Goal: Task Accomplishment & Management: Manage account settings

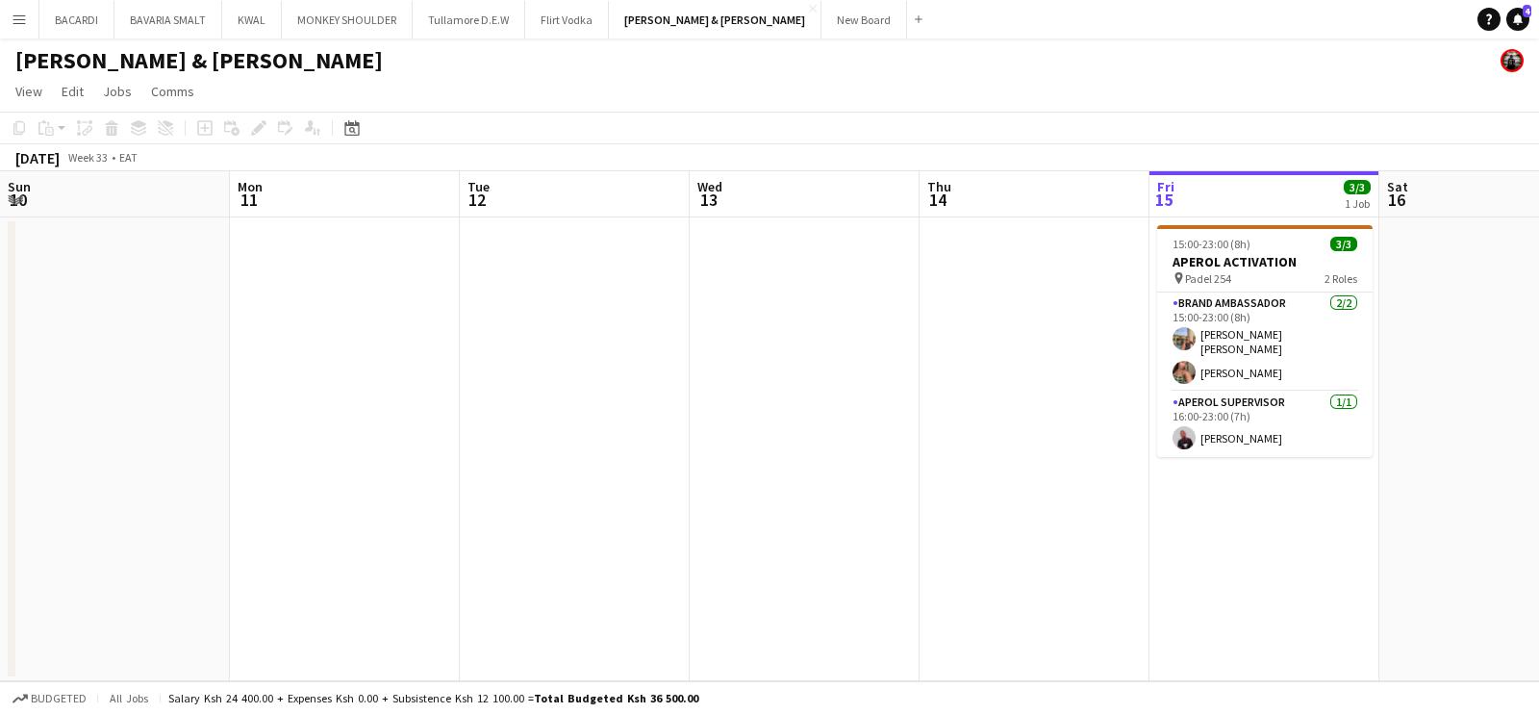
scroll to position [0, 620]
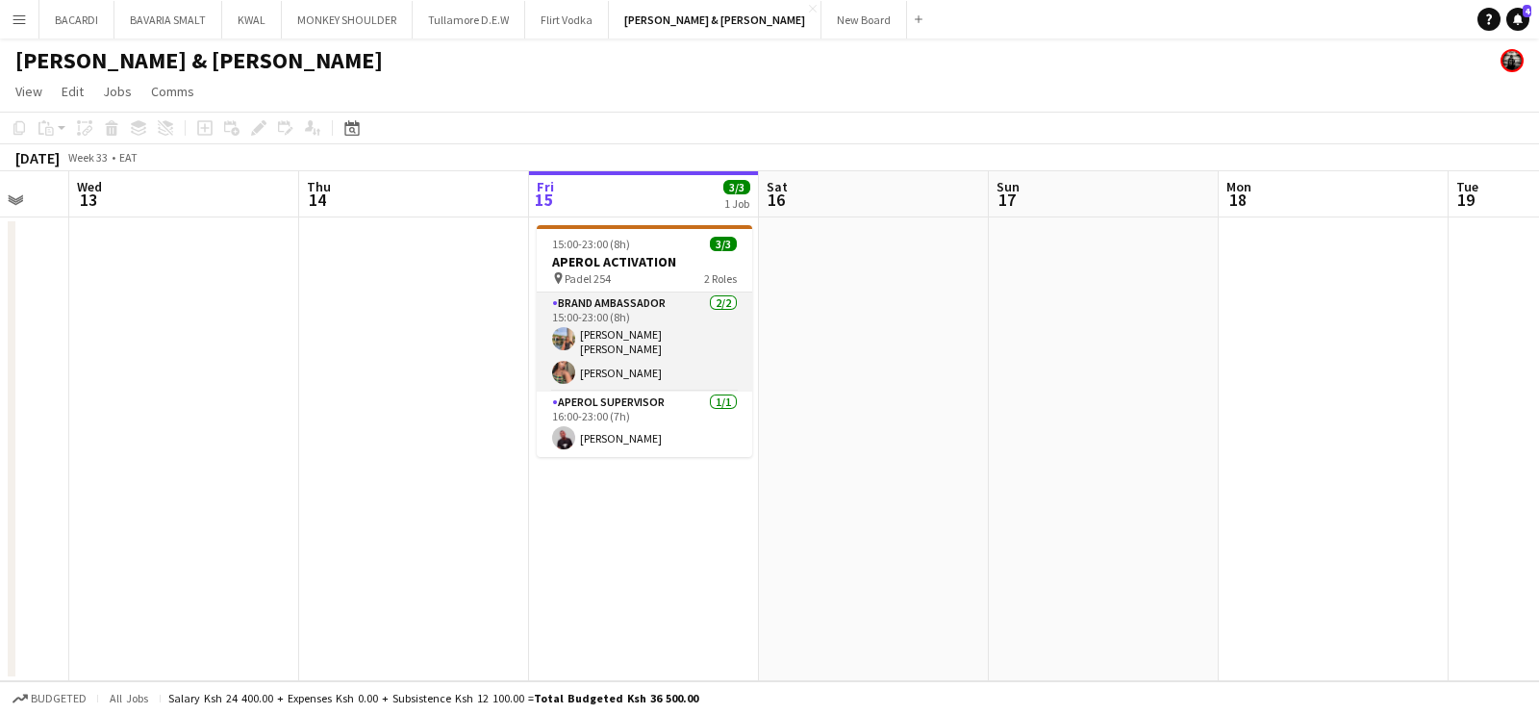
click at [618, 368] on app-card-role "Brand Ambassador [DATE] 15:00-23:00 (8h) [PERSON_NAME] [PERSON_NAME] [PERSON_NA…" at bounding box center [644, 341] width 215 height 99
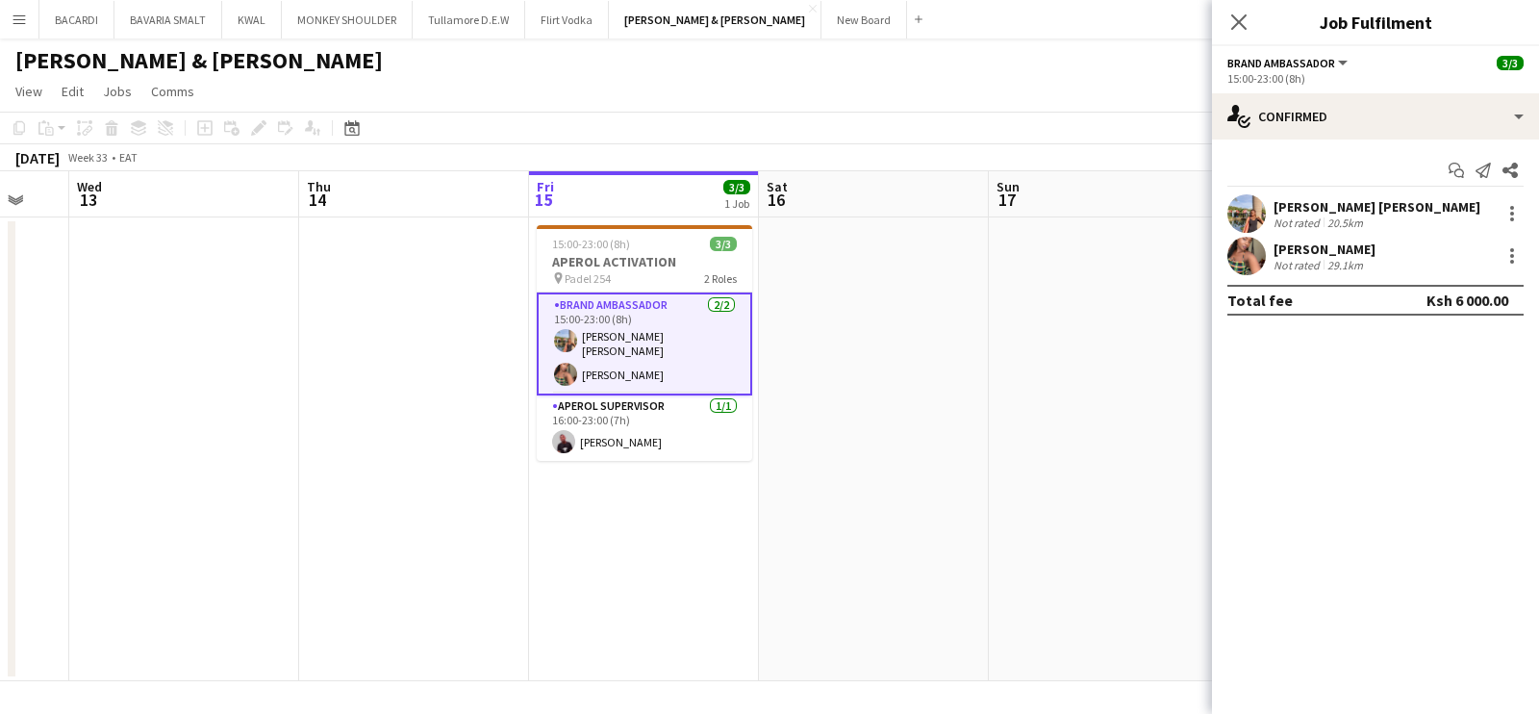
drag, startPoint x: 1281, startPoint y: 247, endPoint x: 1276, endPoint y: 258, distance: 11.6
click at [1279, 254] on div "[PERSON_NAME]" at bounding box center [1324, 248] width 102 height 17
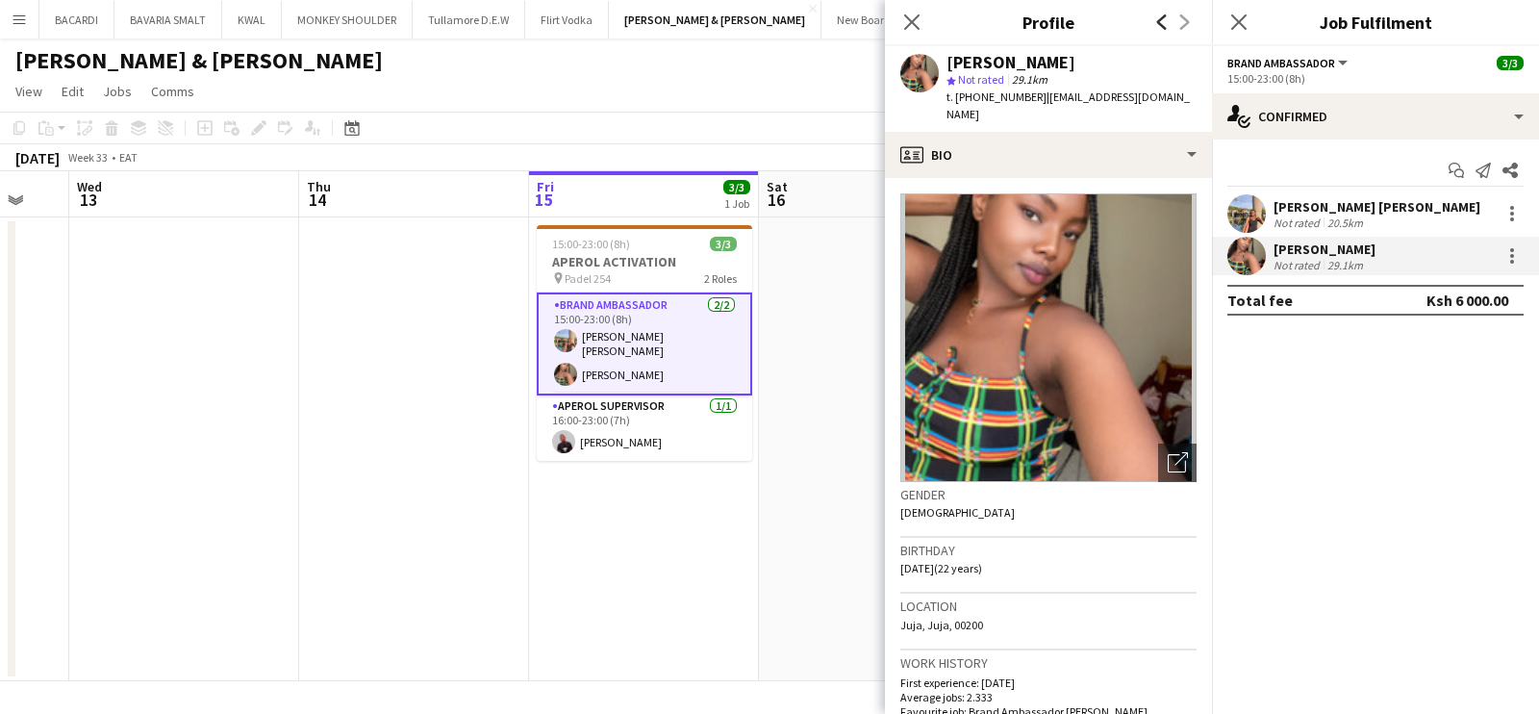
click at [1163, 18] on icon at bounding box center [1162, 21] width 10 height 15
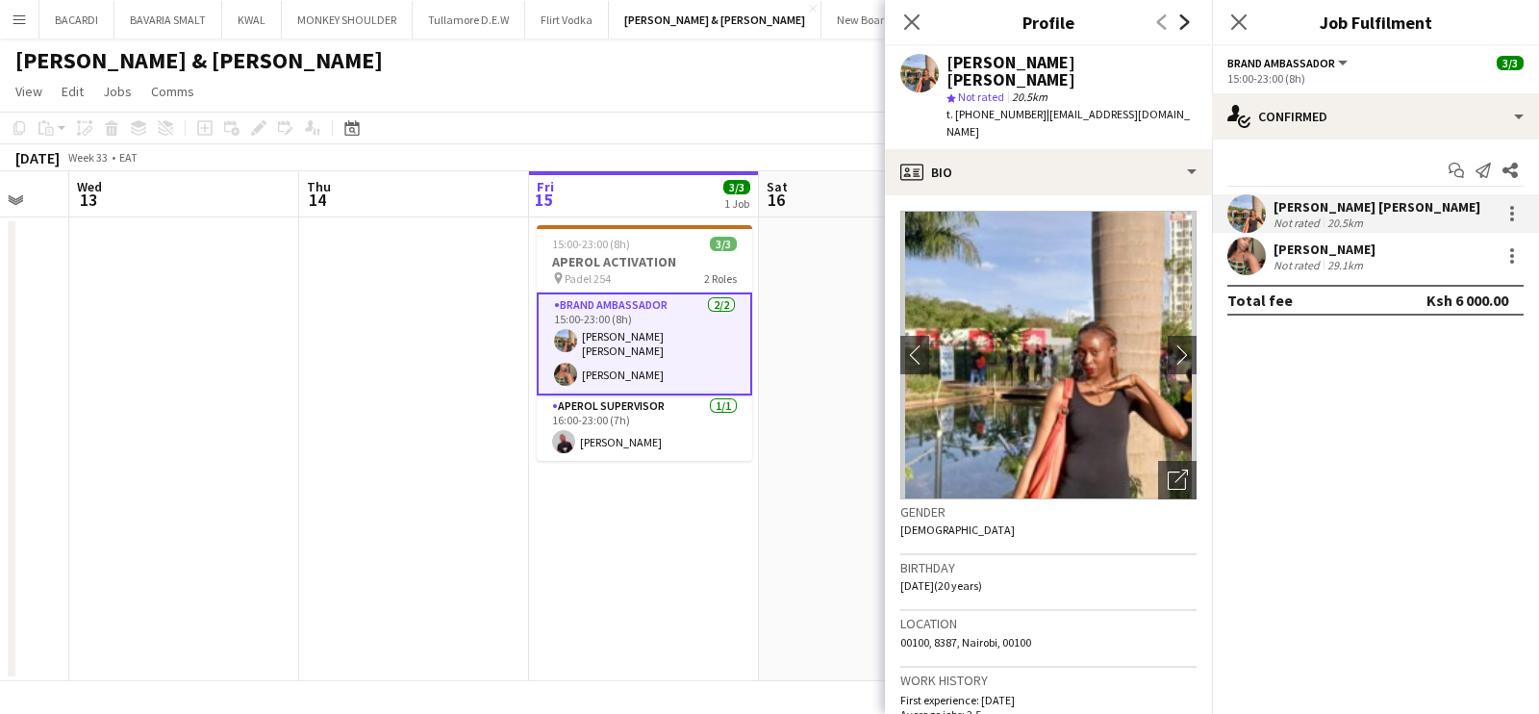
click at [1183, 26] on icon at bounding box center [1185, 21] width 10 height 15
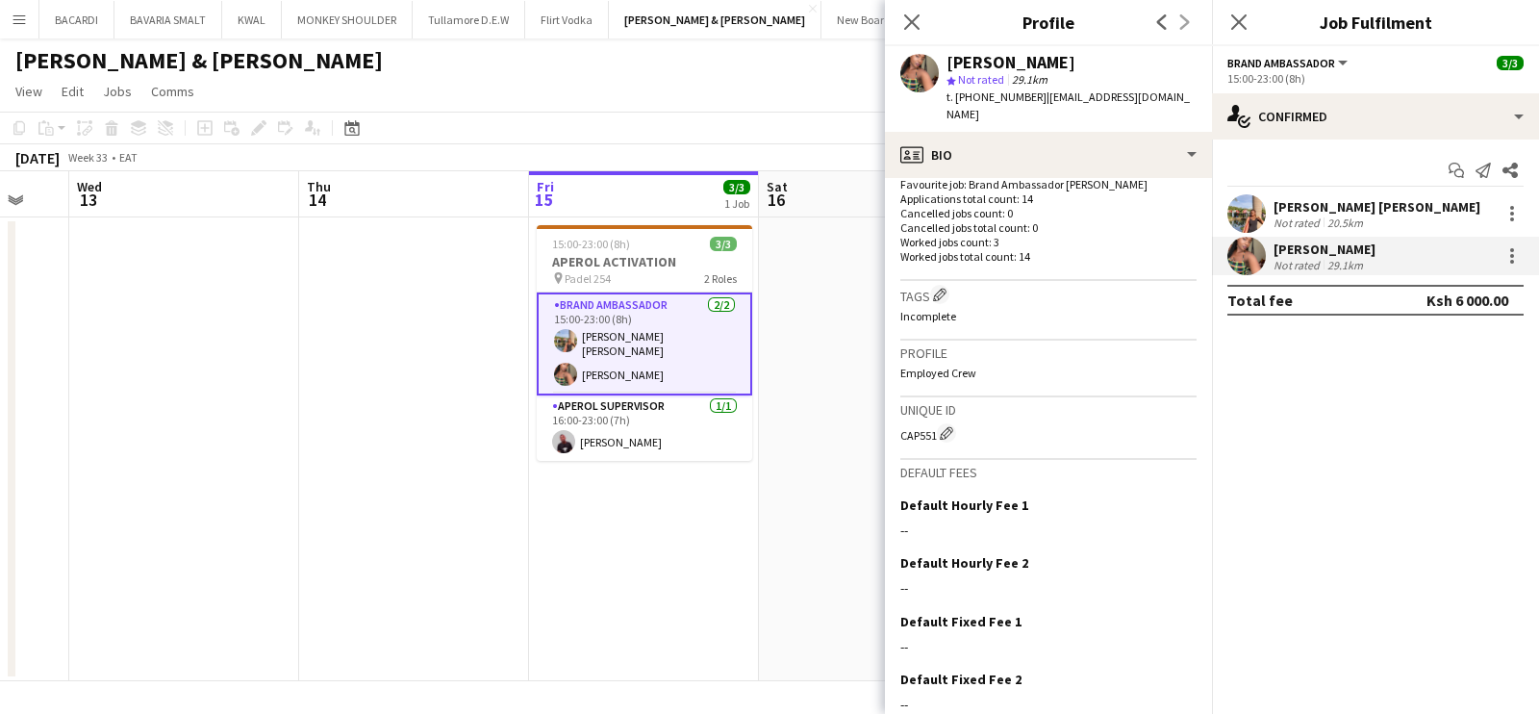
scroll to position [591, 0]
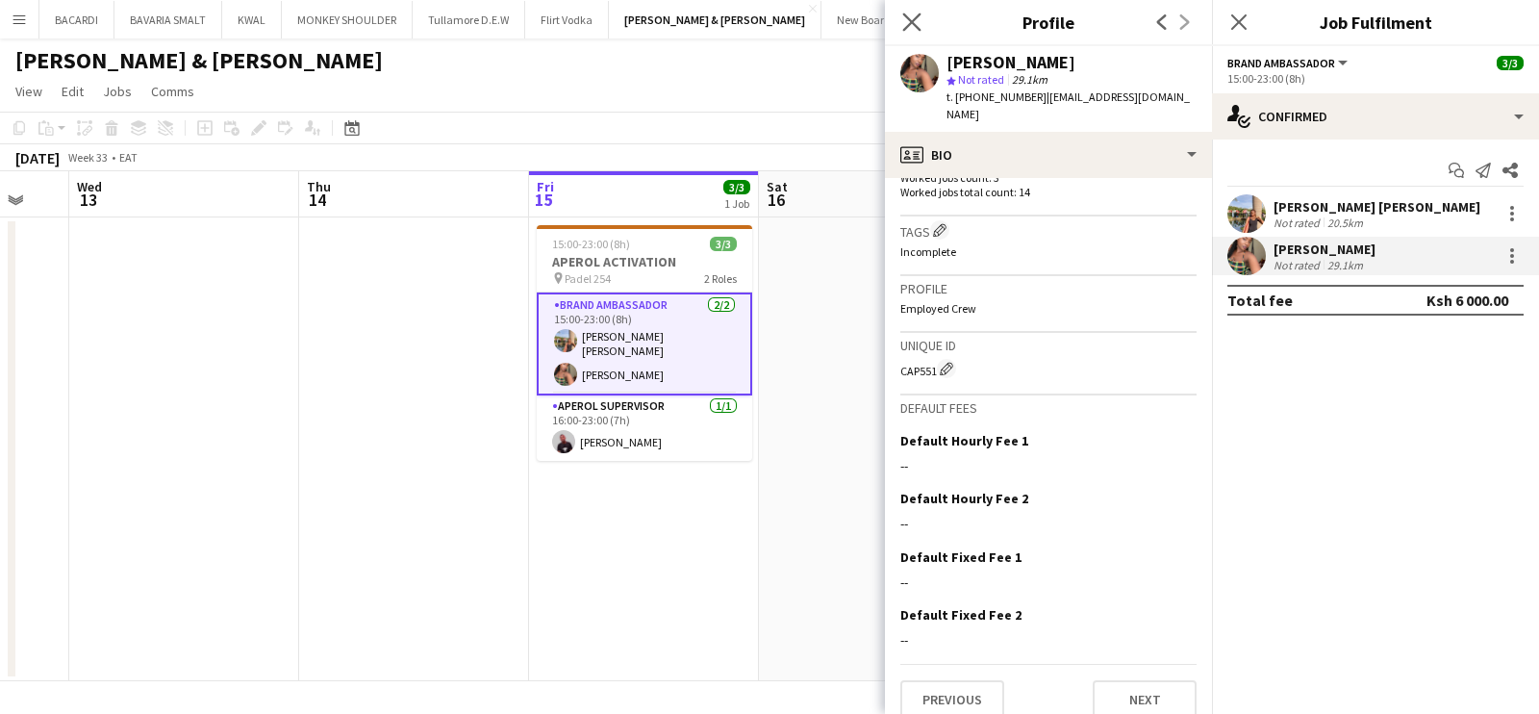
click at [914, 32] on app-icon "Close pop-in" at bounding box center [912, 23] width 28 height 28
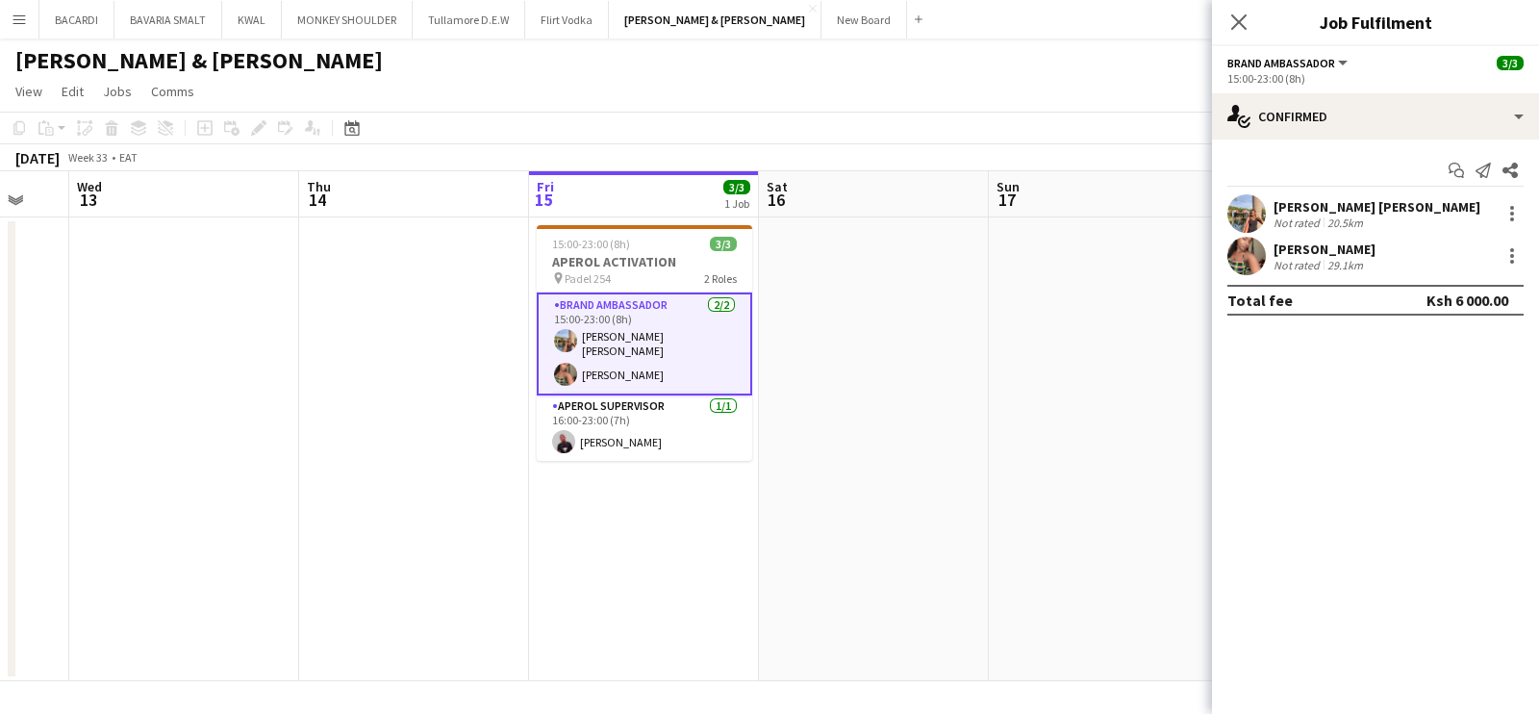
click at [1258, 30] on div "Close pop-in" at bounding box center [1239, 22] width 54 height 44
click at [1250, 27] on div "Close pop-in" at bounding box center [1239, 22] width 54 height 44
click at [1239, 41] on div "Close pop-in" at bounding box center [1239, 22] width 54 height 44
click at [1241, 34] on div "Close pop-in" at bounding box center [1239, 22] width 54 height 44
click at [1238, 19] on icon "Close pop-in" at bounding box center [1238, 22] width 18 height 18
